Goal: Check status: Check status

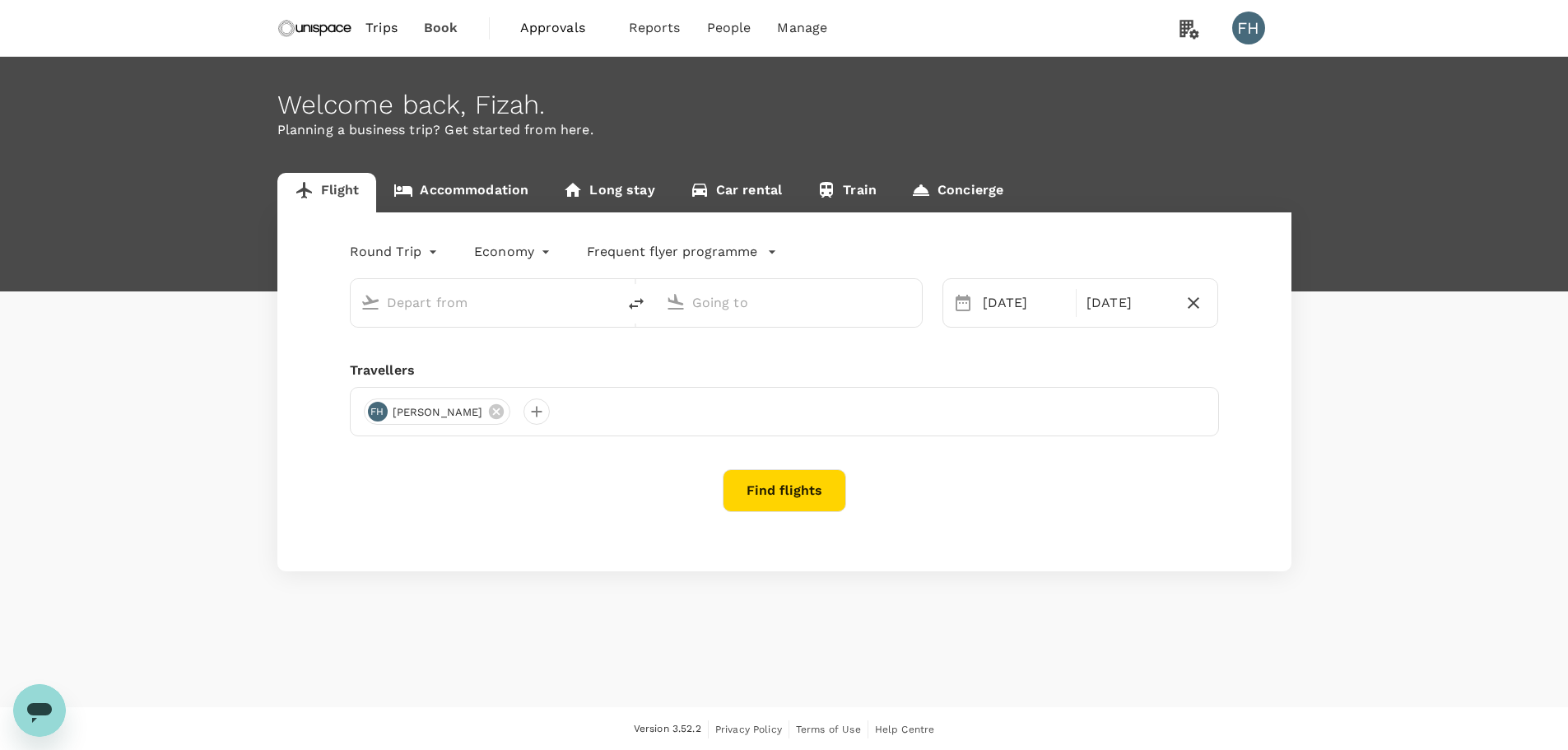
click at [550, 22] on span "Approvals" at bounding box center [561, 28] width 82 height 20
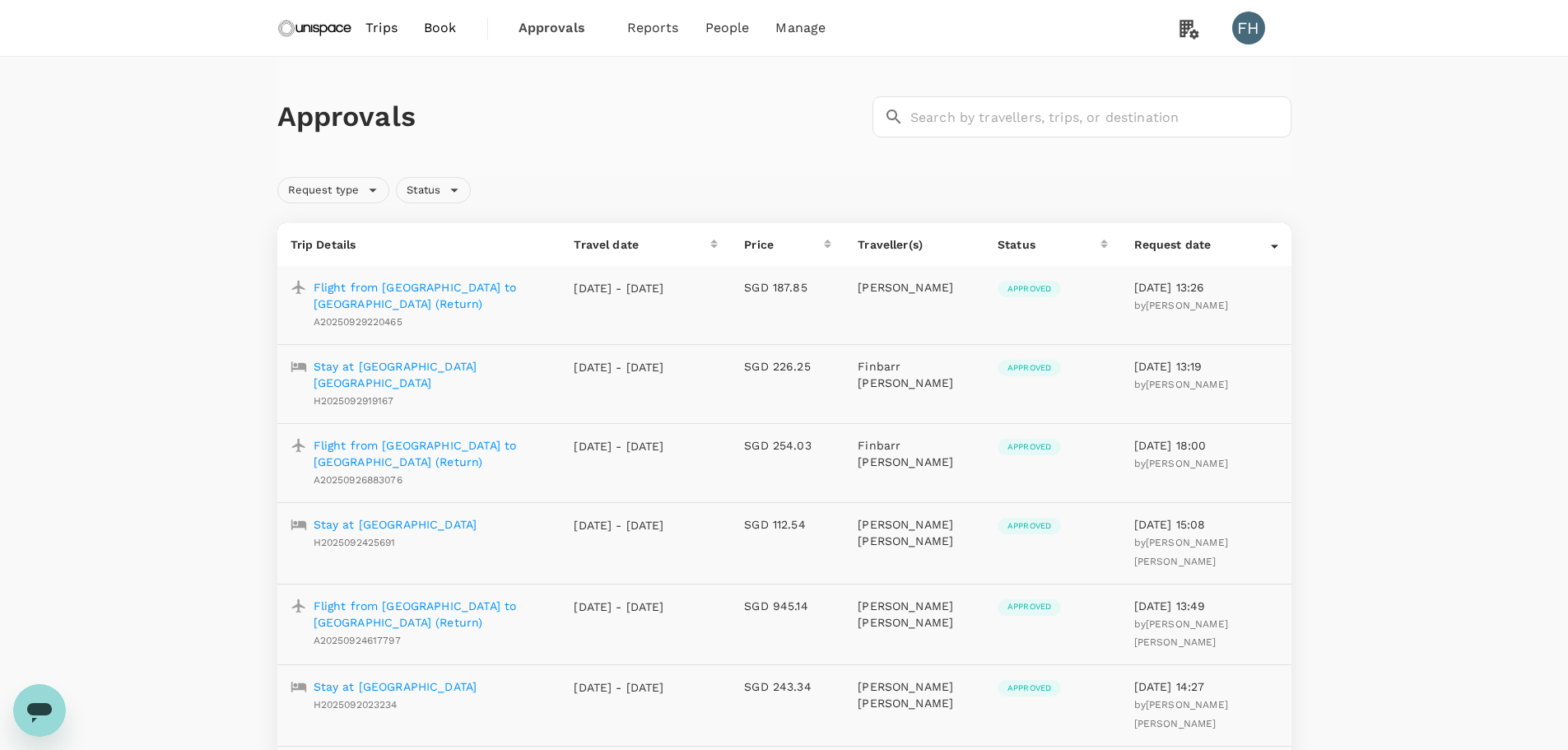
click at [464, 291] on p "Flight from [GEOGRAPHIC_DATA] to [GEOGRAPHIC_DATA] (Return)" at bounding box center [431, 295] width 234 height 33
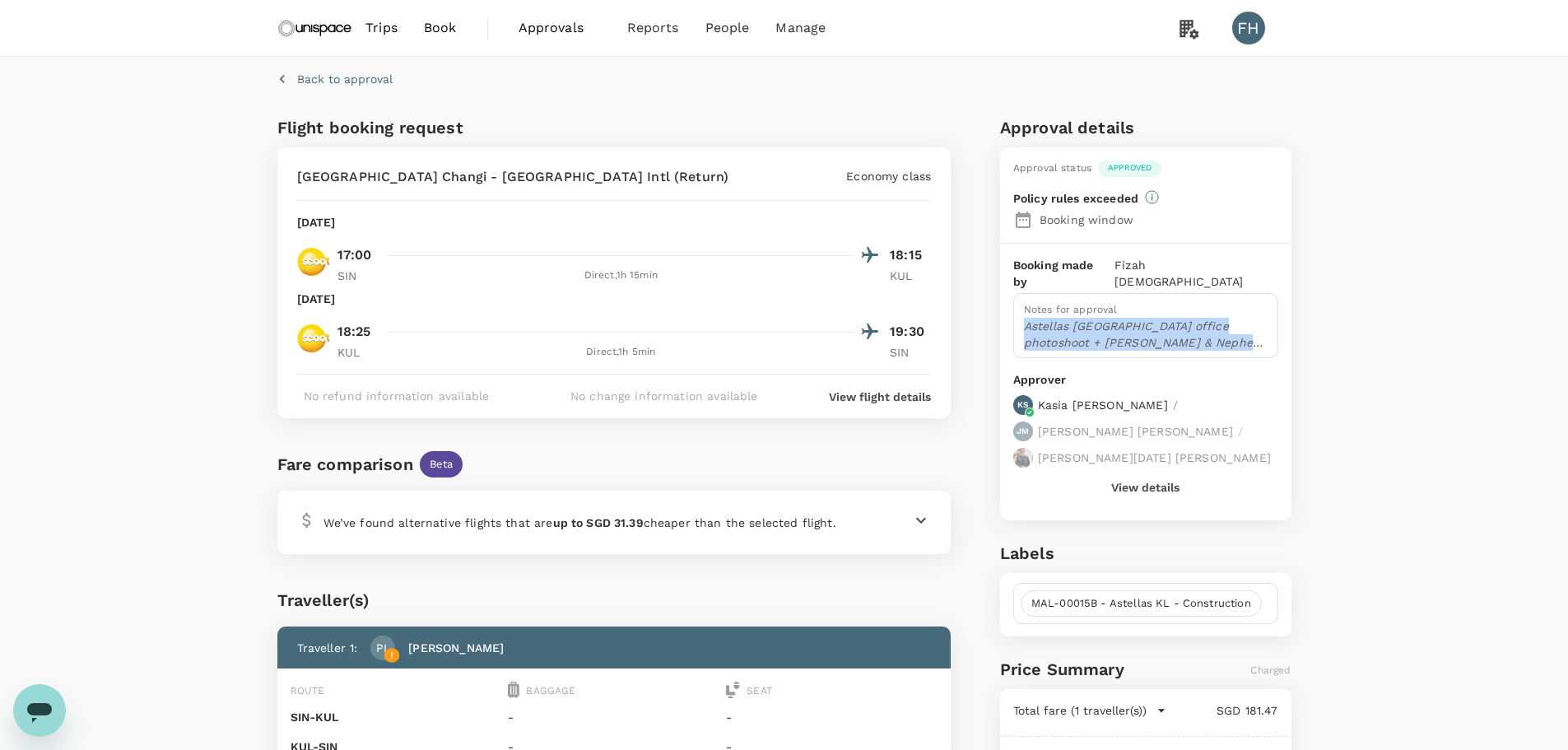
drag, startPoint x: 1023, startPoint y: 308, endPoint x: 1187, endPoint y: 329, distance: 165.3
click at [1187, 329] on p "Astellas [GEOGRAPHIC_DATA] office photoshoot + [PERSON_NAME] & Nephew site visi…" at bounding box center [1145, 334] width 243 height 33
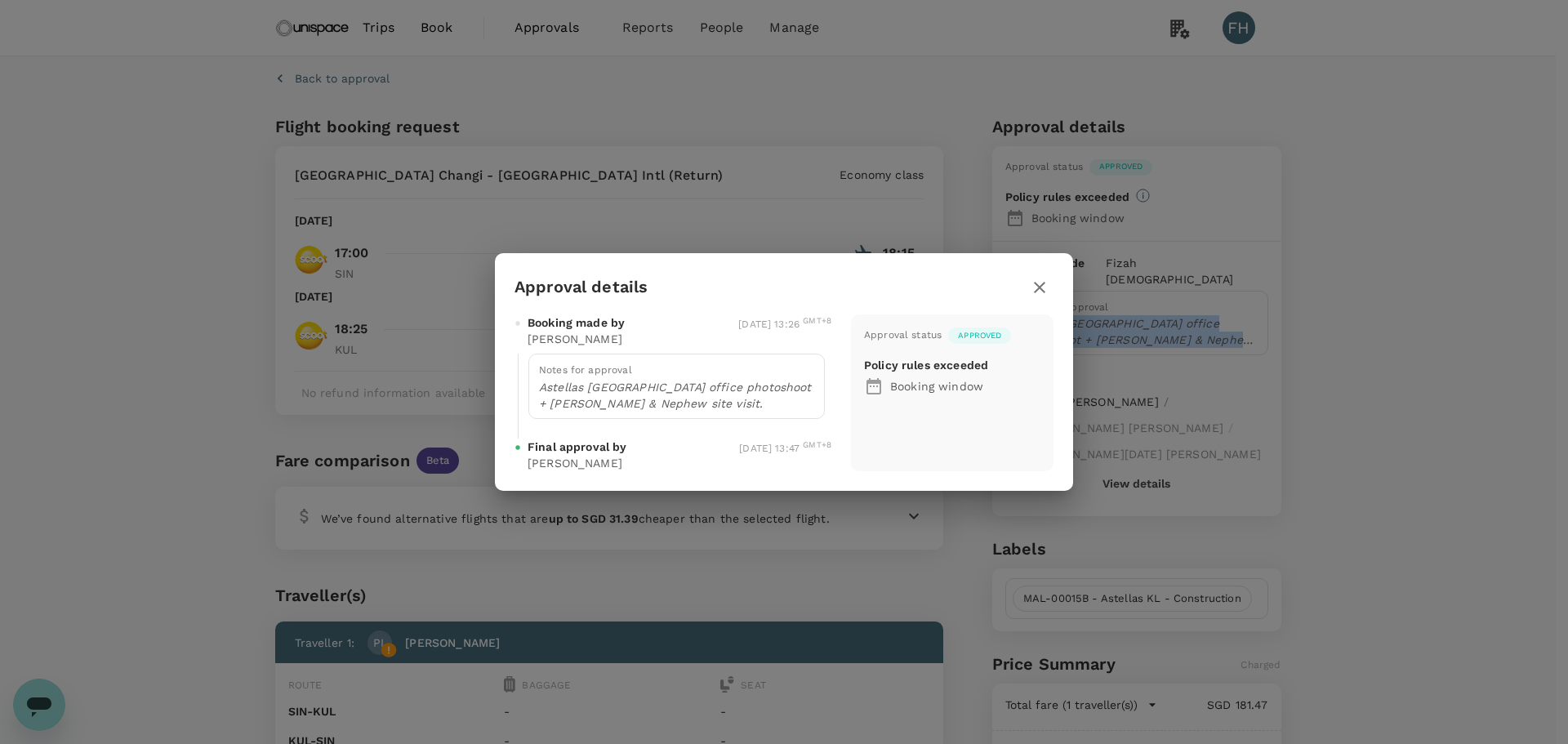
copy p "Astellas [GEOGRAPHIC_DATA] office photoshoot + [PERSON_NAME] & Nephew site visi…"
click at [1049, 287] on icon "button" at bounding box center [1040, 288] width 19 height 19
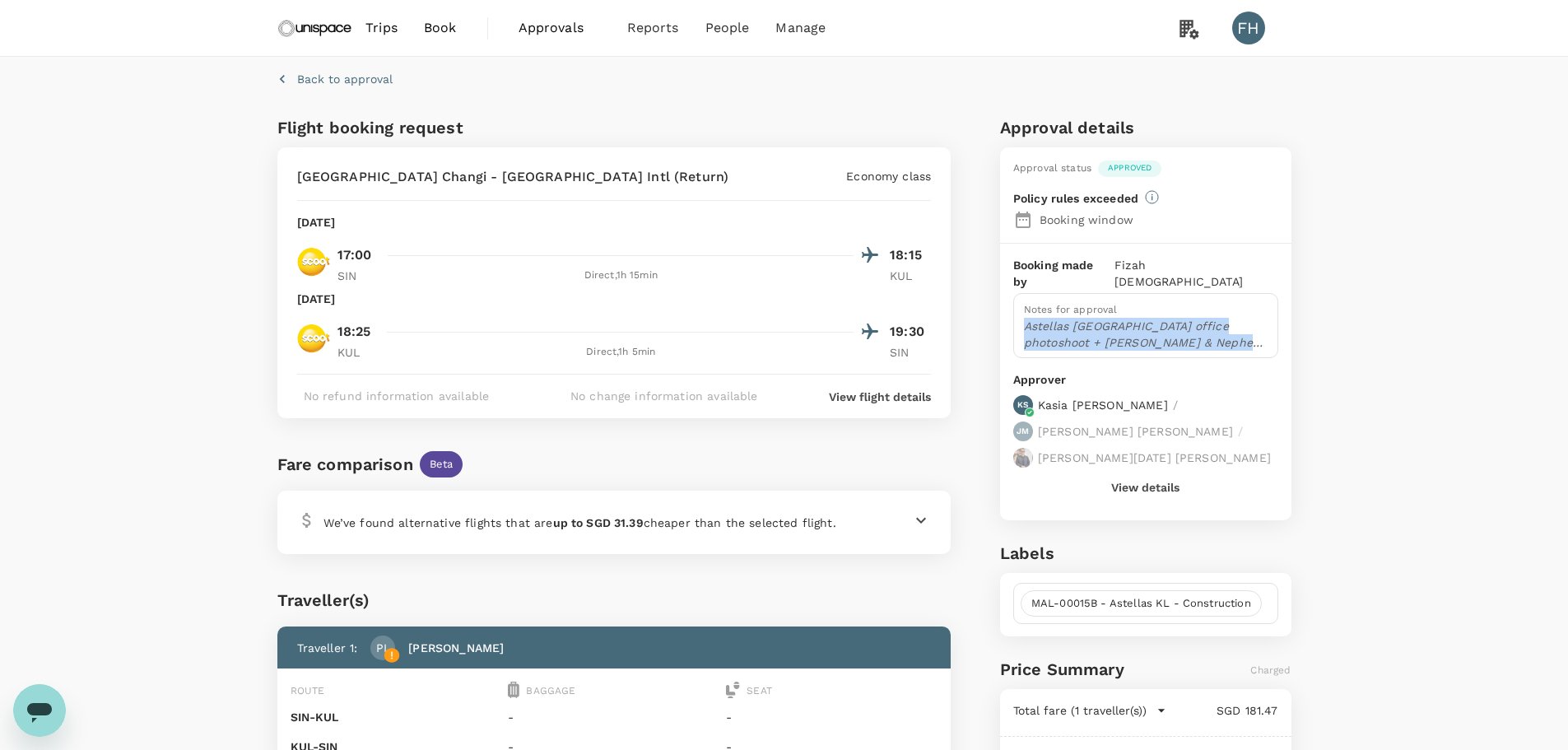
click at [1121, 481] on button "View details" at bounding box center [1145, 487] width 69 height 13
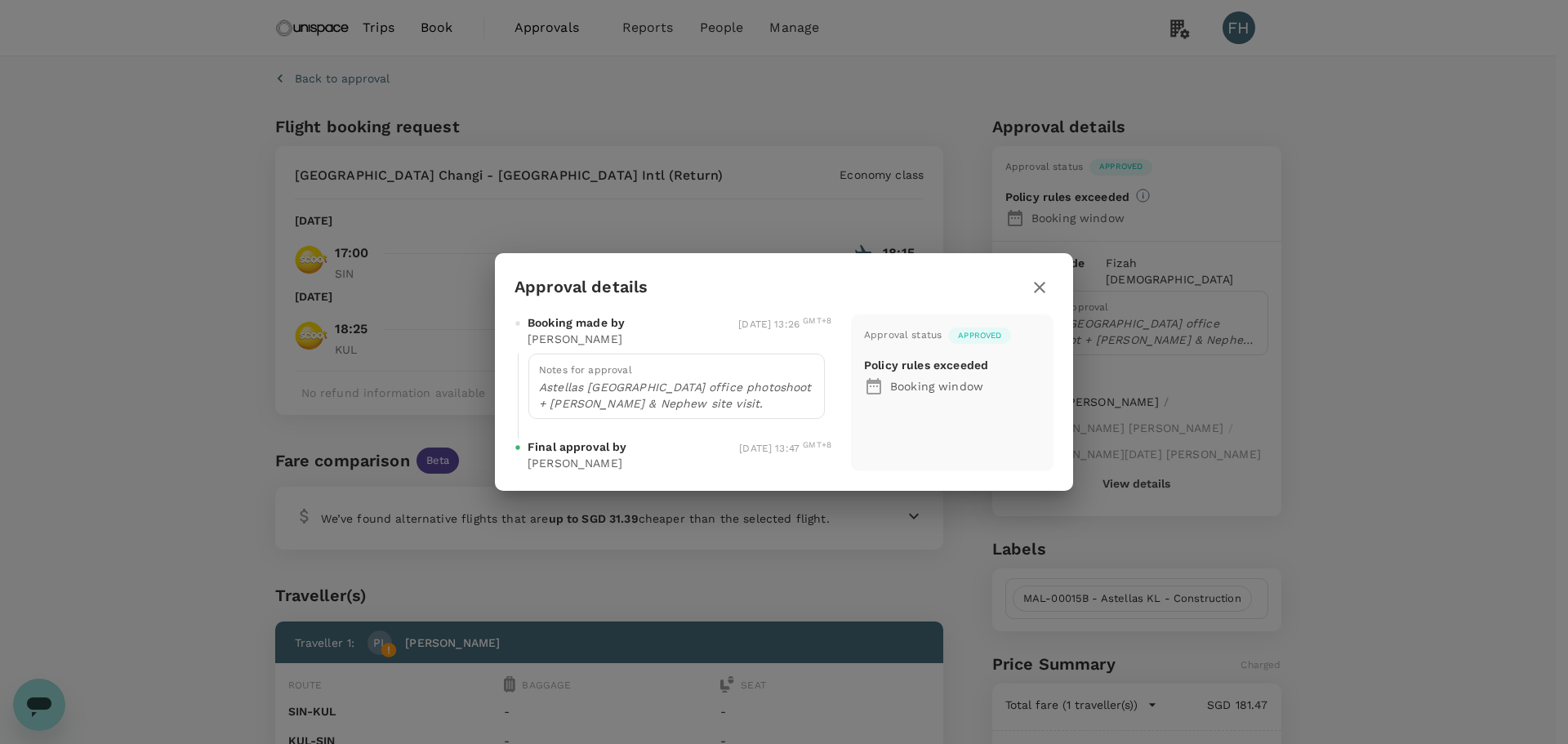
click at [1026, 558] on div "Approval details Booking made by [PERSON_NAME] [DATE] 13:26 GMT+8 Notes for app…" at bounding box center [784, 372] width 1568 height 744
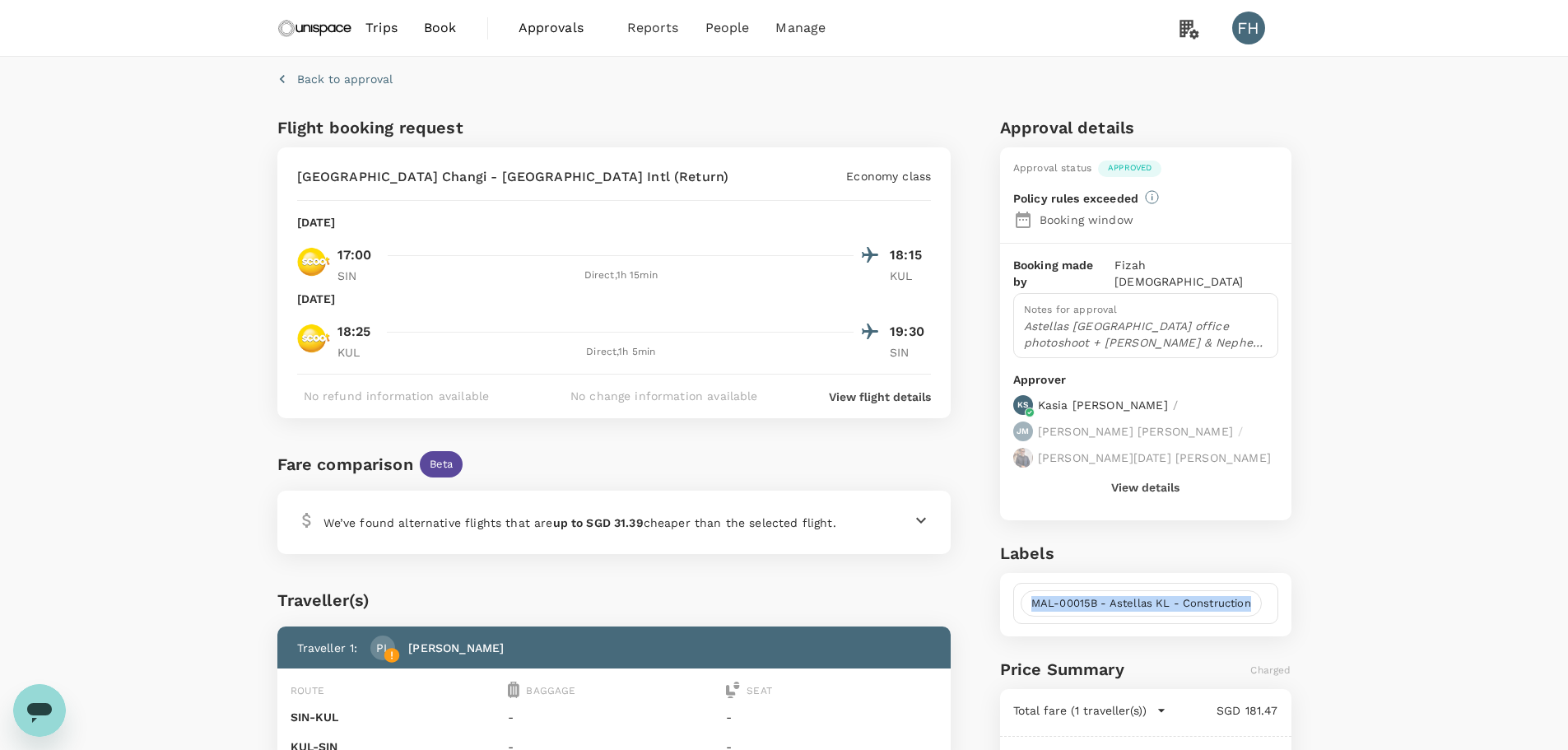
drag, startPoint x: 1027, startPoint y: 561, endPoint x: 1260, endPoint y: 568, distance: 233.1
click at [1260, 596] on span "MAL-00015B - Astellas KL - Construction" at bounding box center [1141, 604] width 240 height 16
copy span "MAL-00015B - Astellas KL - Construction"
